Goal: Complete application form: Complete application form

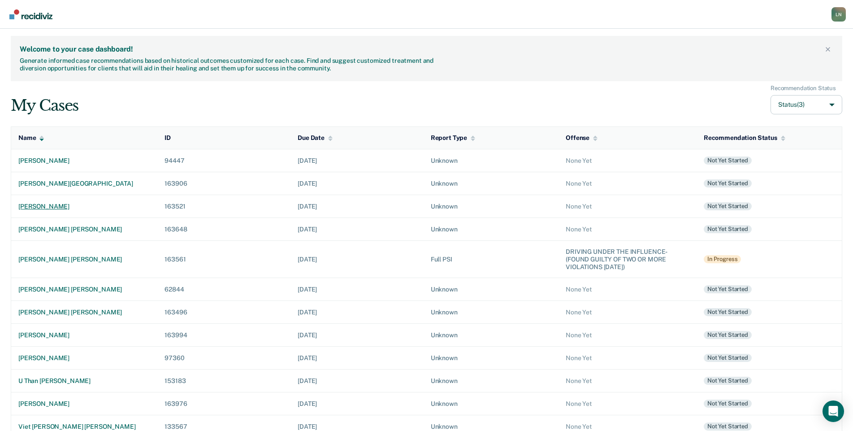
click at [78, 206] on div "[PERSON_NAME]" at bounding box center [84, 207] width 132 height 8
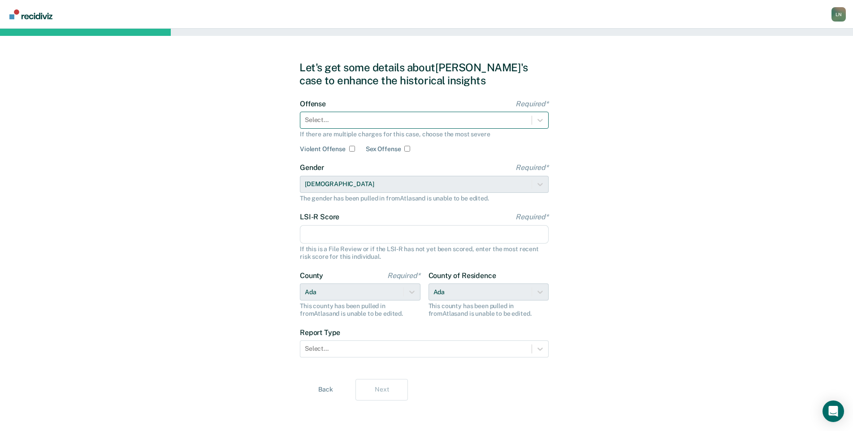
click at [363, 119] on div at bounding box center [416, 119] width 222 height 9
click at [362, 122] on div at bounding box center [416, 119] width 222 height 9
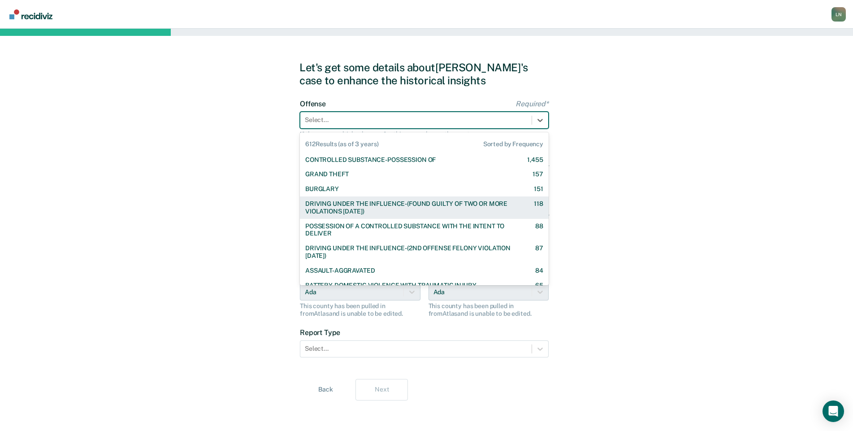
click at [388, 209] on div "DRIVING UNDER THE INFLUENCE-(FOUND GUILTY OF TWO OR MORE VIOLATIONS [DATE])" at bounding box center [411, 207] width 213 height 15
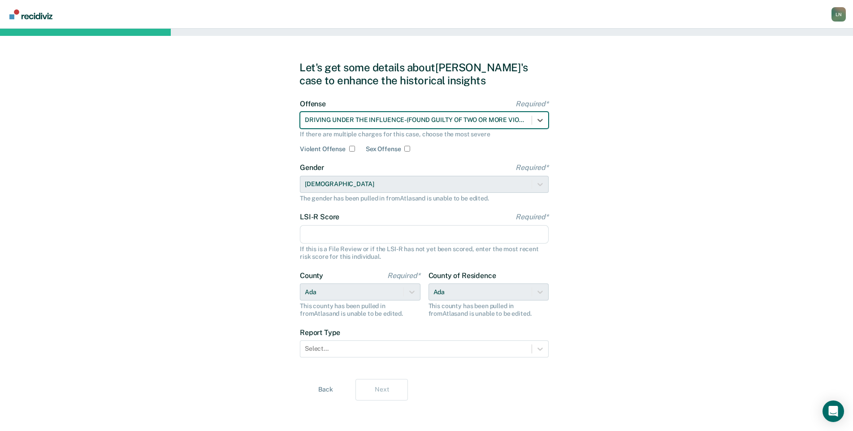
click at [315, 239] on input "LSI-R Score Required*" at bounding box center [424, 234] width 249 height 19
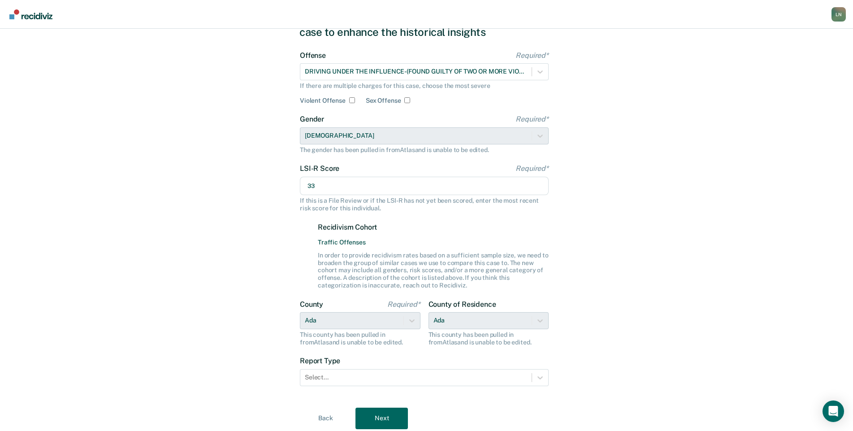
scroll to position [79, 0]
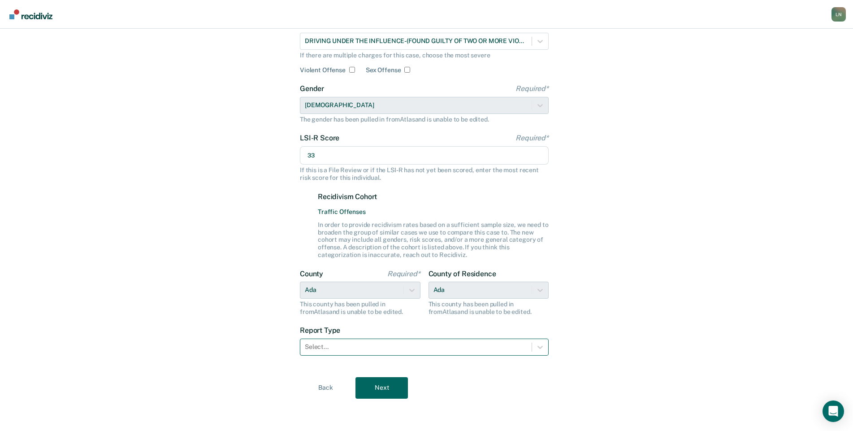
type input "33"
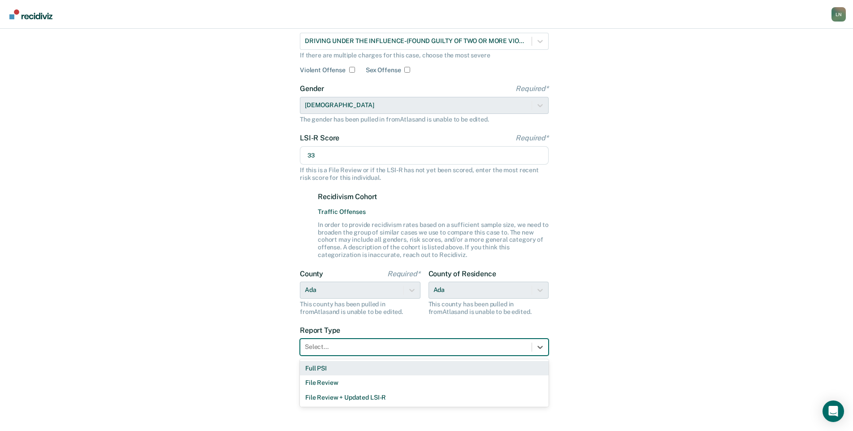
click at [371, 346] on div at bounding box center [416, 346] width 222 height 9
click at [363, 367] on div "Full PSI" at bounding box center [424, 368] width 249 height 15
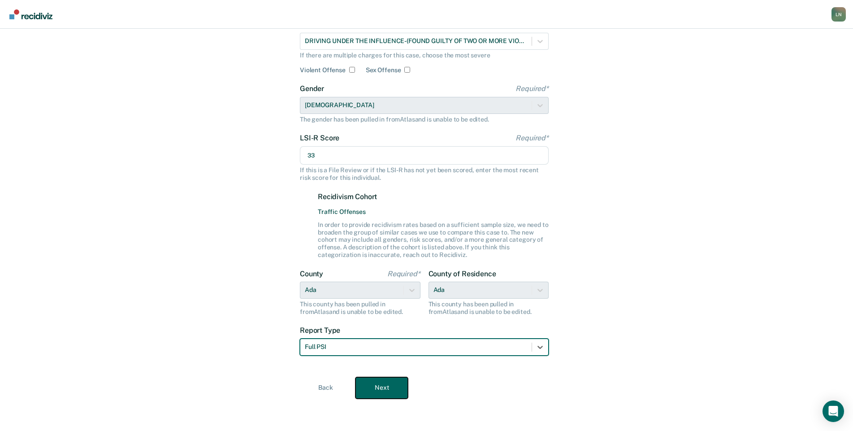
click at [384, 389] on button "Next" at bounding box center [381, 388] width 52 height 22
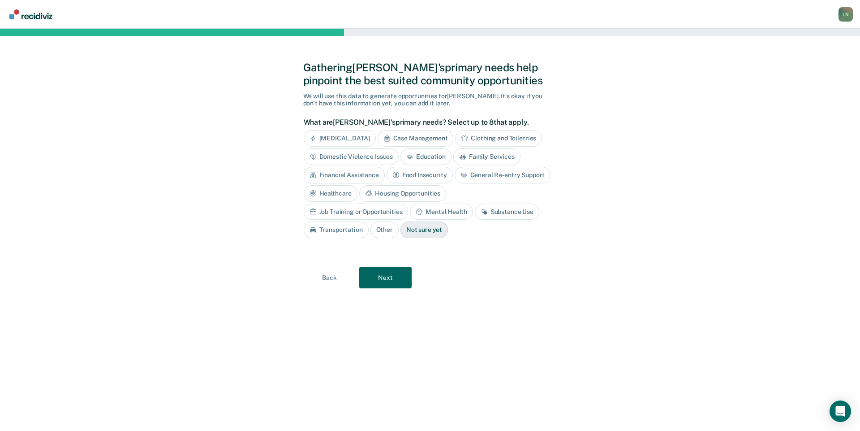
click at [362, 176] on div "Financial Assistance" at bounding box center [344, 175] width 81 height 17
click at [482, 192] on div "Housing Opportunities" at bounding box center [501, 193] width 87 height 17
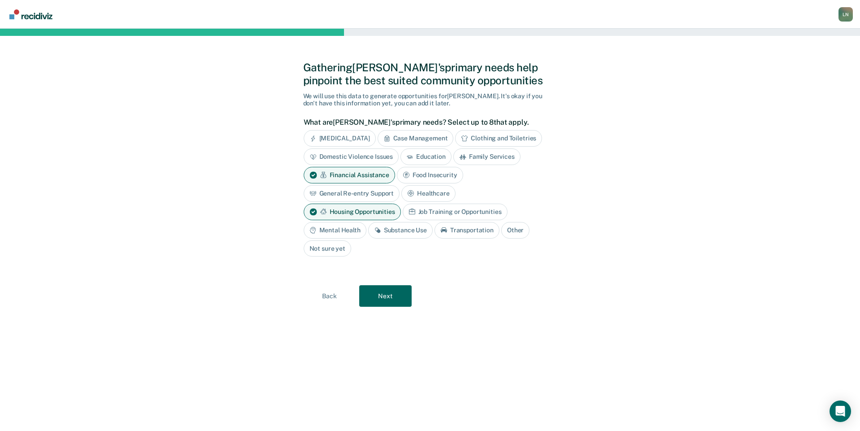
click at [349, 229] on div "Mental Health" at bounding box center [335, 230] width 63 height 17
click at [411, 229] on div "Substance Use" at bounding box center [411, 230] width 65 height 17
click at [380, 297] on button "Next" at bounding box center [385, 296] width 52 height 22
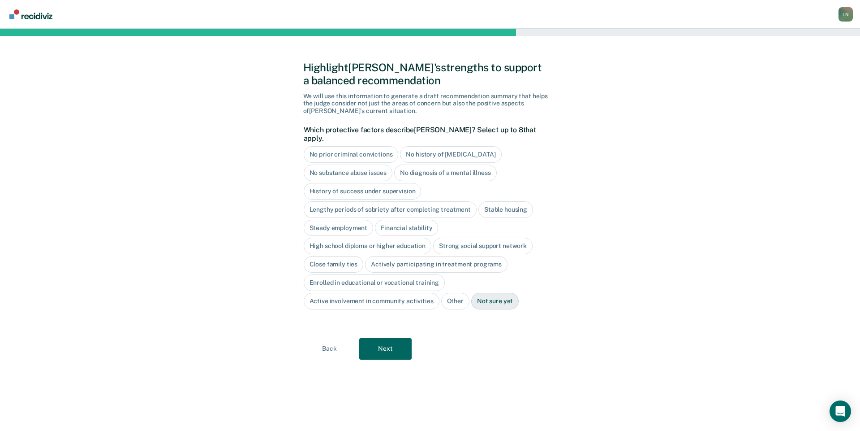
click at [393, 184] on div "History of success under supervision" at bounding box center [363, 191] width 118 height 17
click at [376, 238] on div "High school diploma or higher education" at bounding box center [368, 246] width 128 height 17
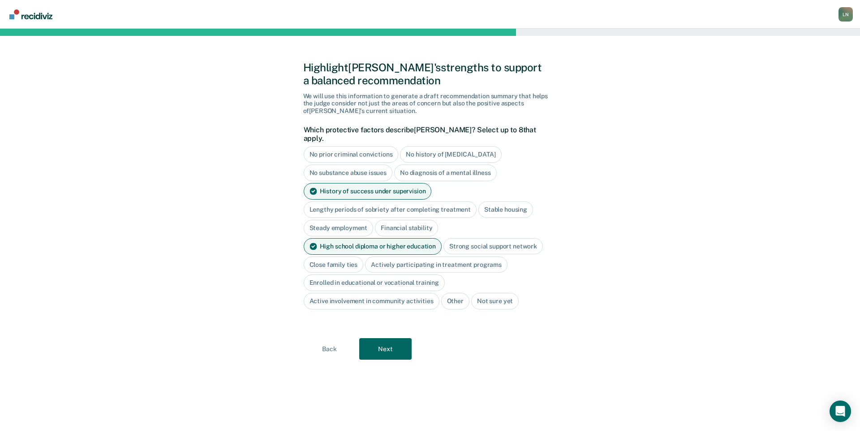
click at [350, 258] on div "Close family ties" at bounding box center [334, 264] width 60 height 17
click at [398, 338] on button "Next" at bounding box center [385, 349] width 52 height 22
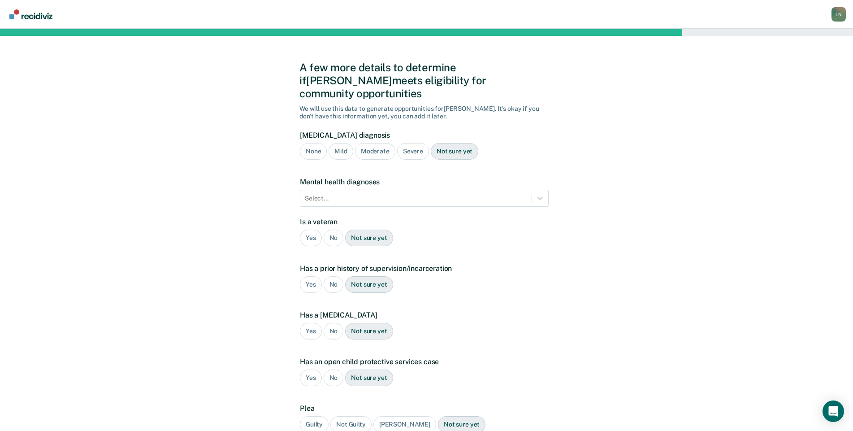
click at [412, 143] on div "Severe" at bounding box center [413, 151] width 32 height 17
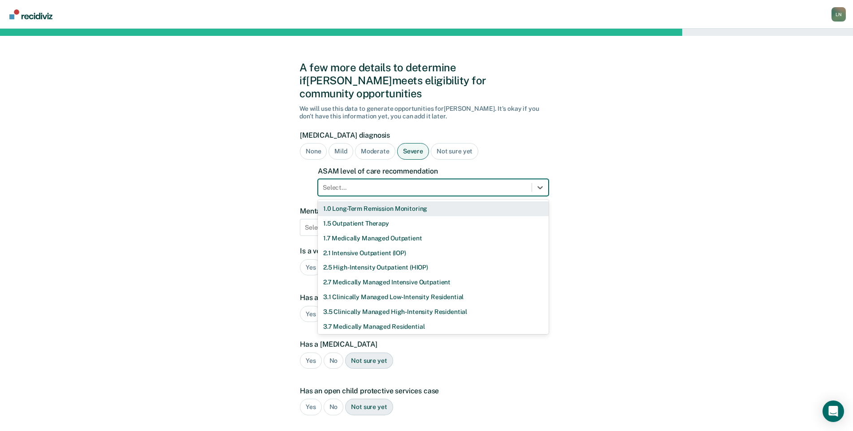
click at [401, 183] on div at bounding box center [425, 187] width 204 height 9
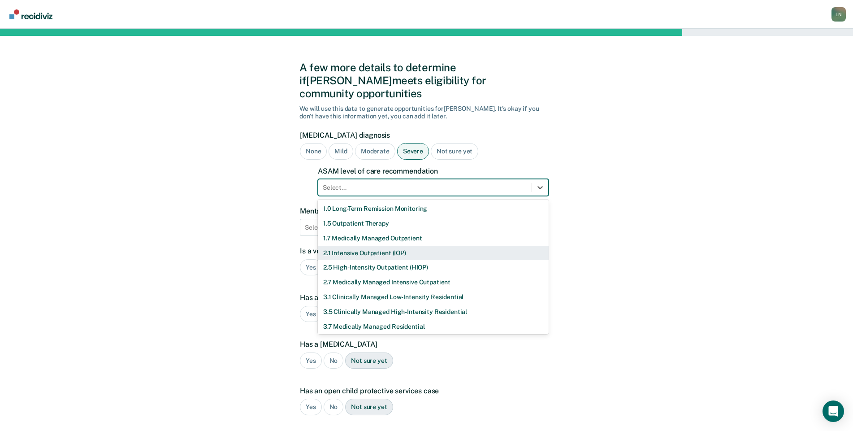
click at [397, 246] on div "2.1 Intensive Outpatient (IOP)" at bounding box center [433, 253] width 231 height 15
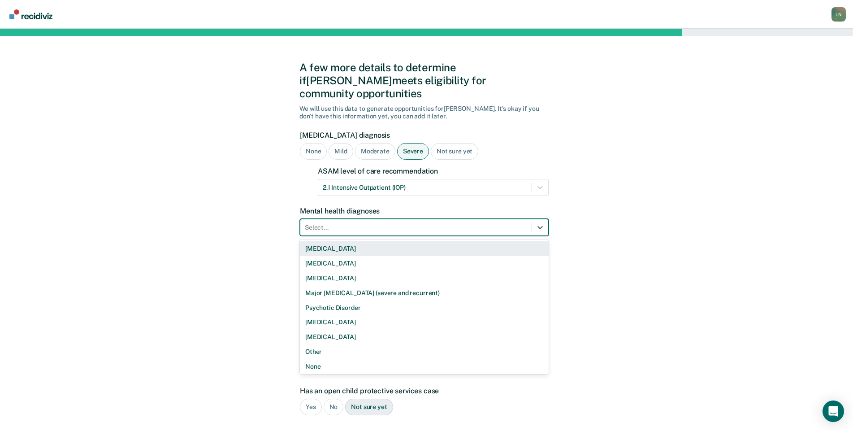
click at [391, 223] on div at bounding box center [416, 227] width 222 height 9
click at [388, 241] on div "[MEDICAL_DATA]" at bounding box center [424, 248] width 249 height 15
click at [539, 223] on icon at bounding box center [540, 227] width 9 height 9
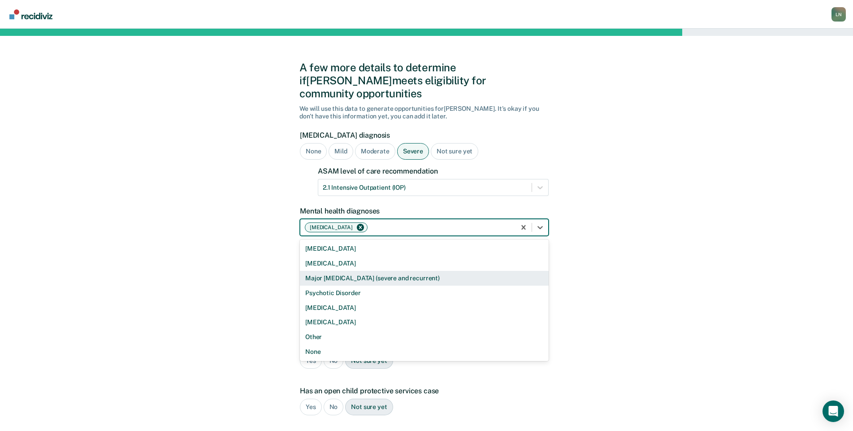
click at [462, 271] on div "Major [MEDICAL_DATA] (severe and recurrent)" at bounding box center [424, 278] width 249 height 15
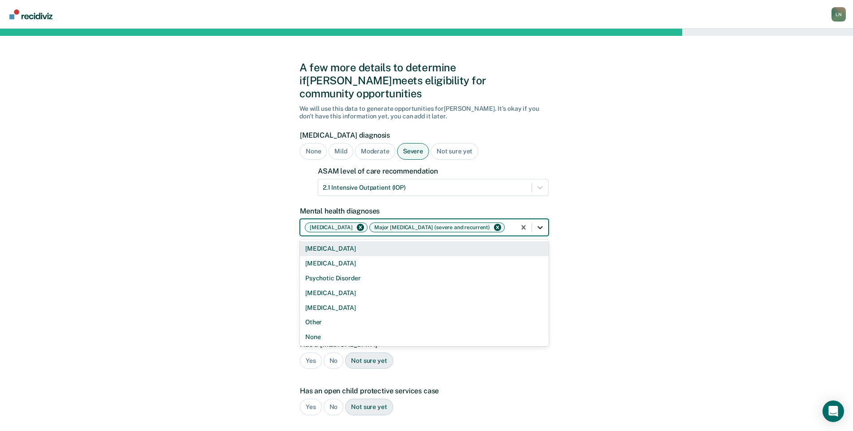
click at [536, 223] on icon at bounding box center [540, 227] width 9 height 9
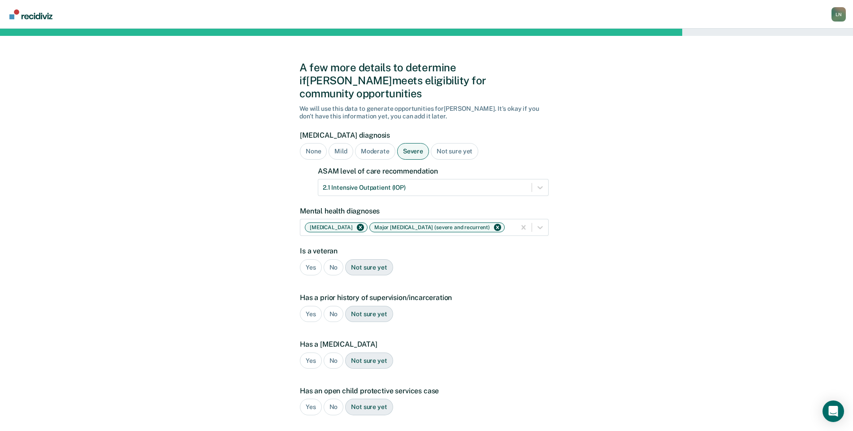
click at [654, 281] on div "A few more details to determine if [PERSON_NAME] meets eligibility for communit…" at bounding box center [426, 286] width 853 height 515
click at [335, 259] on div "No" at bounding box center [334, 267] width 20 height 17
click at [310, 306] on div "Yes" at bounding box center [311, 314] width 22 height 17
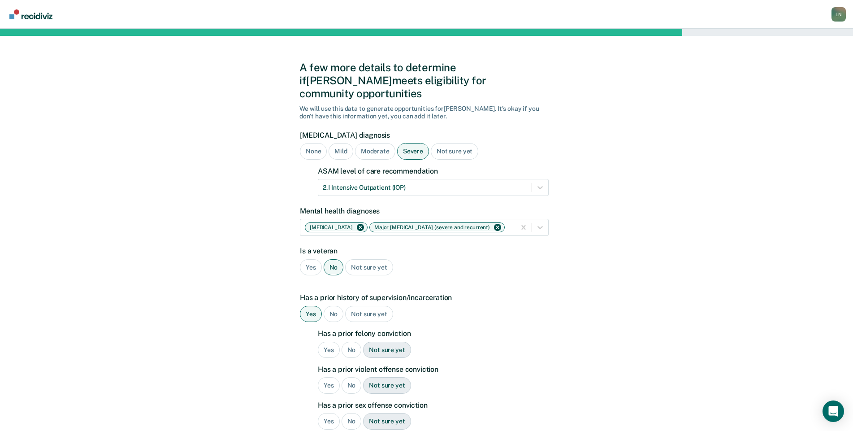
click at [353, 341] on div "No" at bounding box center [351, 349] width 20 height 17
click at [348, 377] on div "No" at bounding box center [351, 385] width 20 height 17
click at [349, 413] on div "No" at bounding box center [351, 421] width 20 height 17
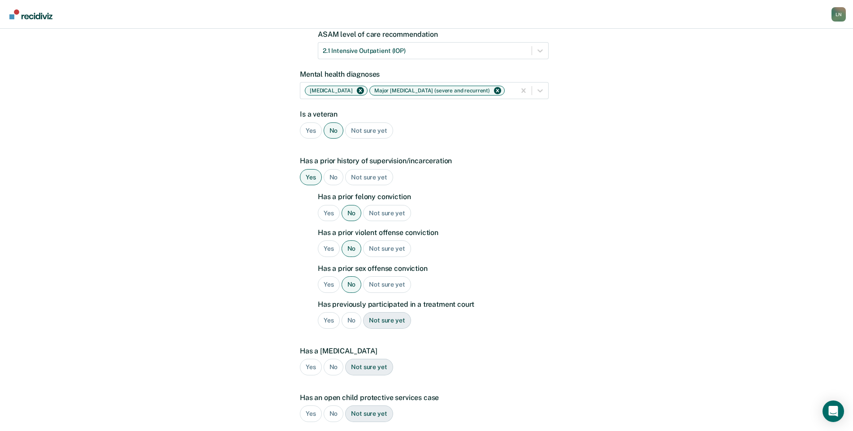
scroll to position [146, 0]
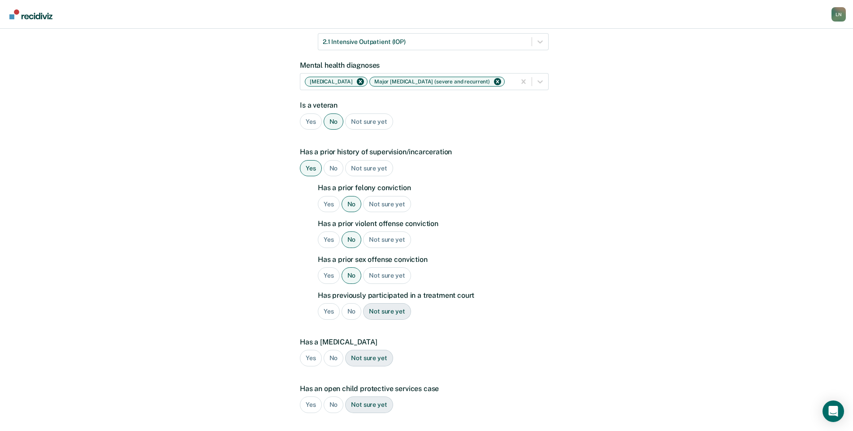
click at [353, 303] on div "No" at bounding box center [351, 311] width 20 height 17
click at [333, 350] on div "No" at bounding box center [334, 358] width 20 height 17
click at [334, 396] on div "No" at bounding box center [334, 404] width 20 height 17
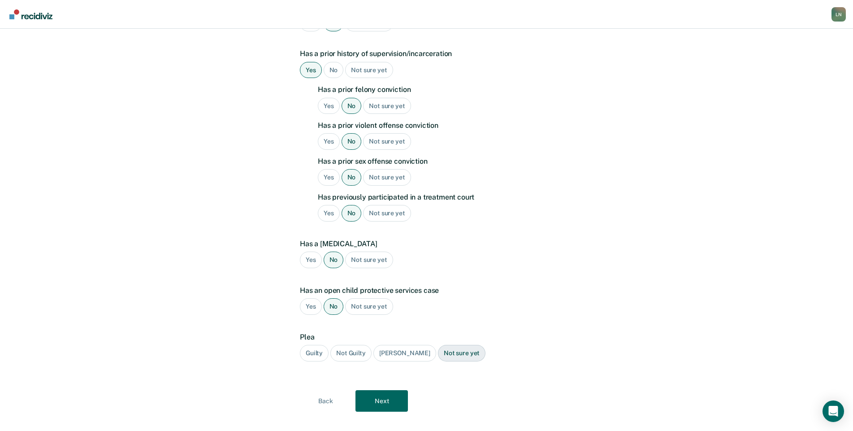
click at [319, 345] on div "Guilty" at bounding box center [314, 353] width 29 height 17
click at [392, 390] on button "Next" at bounding box center [381, 401] width 52 height 22
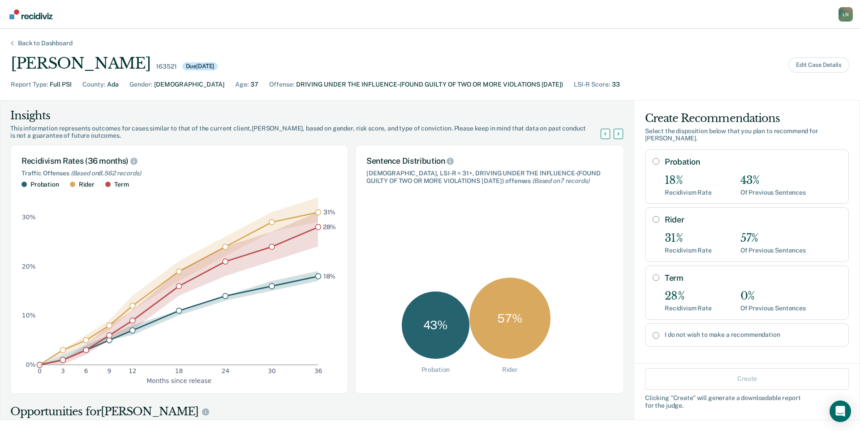
click at [684, 331] on label "I do not wish to make a recommendation" at bounding box center [753, 335] width 177 height 8
click at [660, 332] on input "I do not wish to make a recommendation" at bounding box center [656, 335] width 7 height 7
radio input "true"
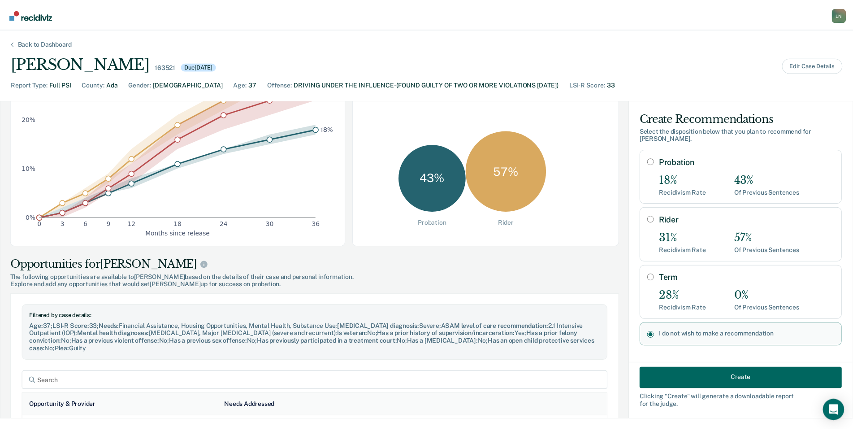
scroll to position [182, 0]
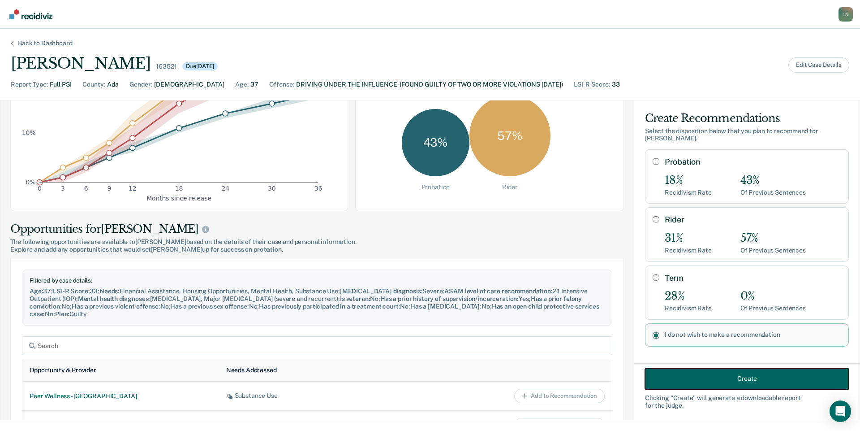
click at [760, 369] on button "Create" at bounding box center [747, 378] width 204 height 22
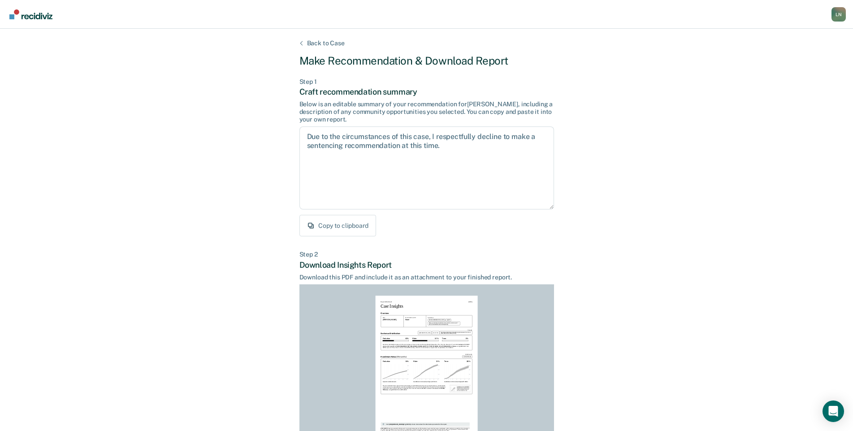
scroll to position [80, 0]
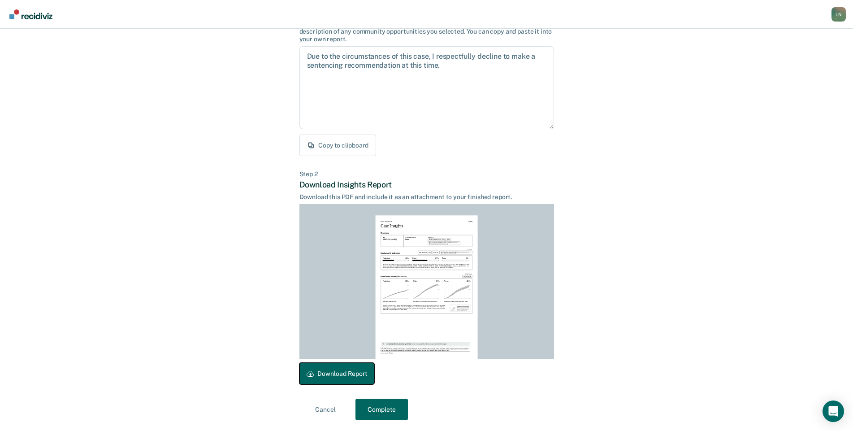
click at [350, 372] on button "Download Report" at bounding box center [336, 374] width 75 height 22
